Goal: Use online tool/utility

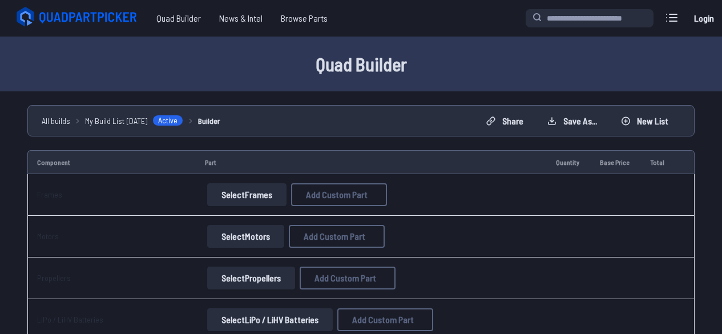
scroll to position [6, 0]
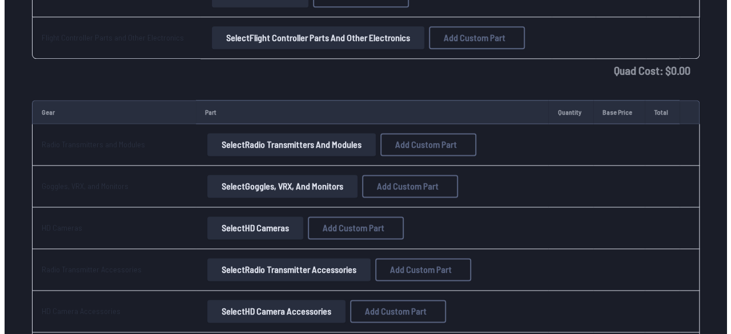
scroll to position [718, 0]
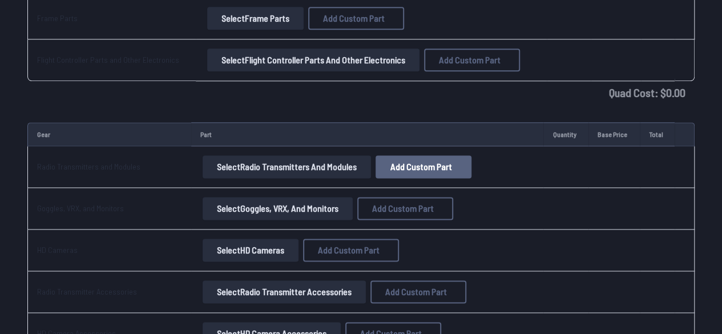
click at [391, 163] on span "Add Custom Part" at bounding box center [422, 166] width 62 height 9
select select "**********"
click at [334, 102] on input at bounding box center [365, 113] width 243 height 25
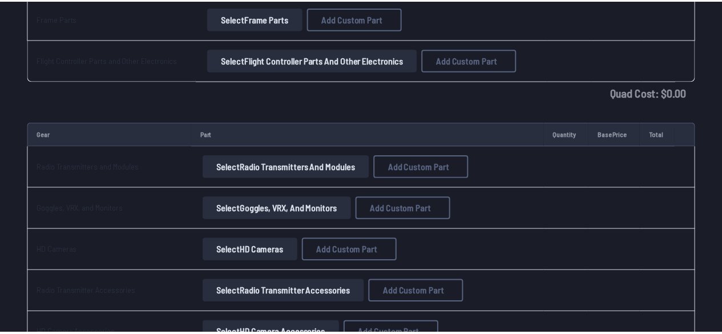
scroll to position [88, 0]
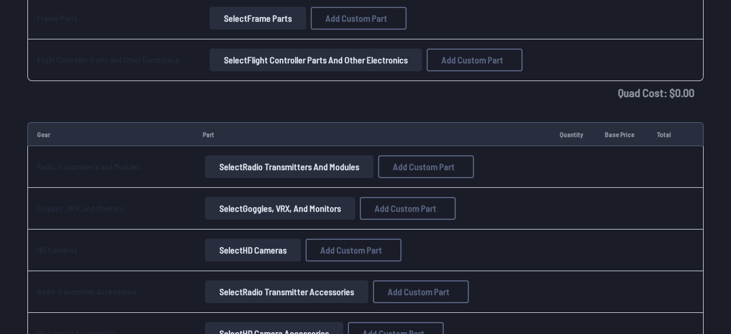
click at [376, 289] on button "Cancel" at bounding box center [389, 281] width 40 height 17
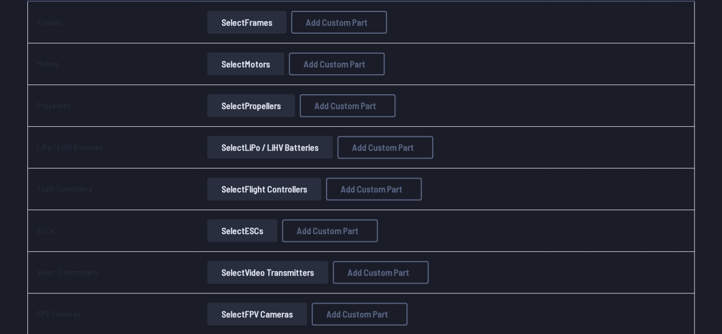
scroll to position [0, 0]
